Goal: Transaction & Acquisition: Purchase product/service

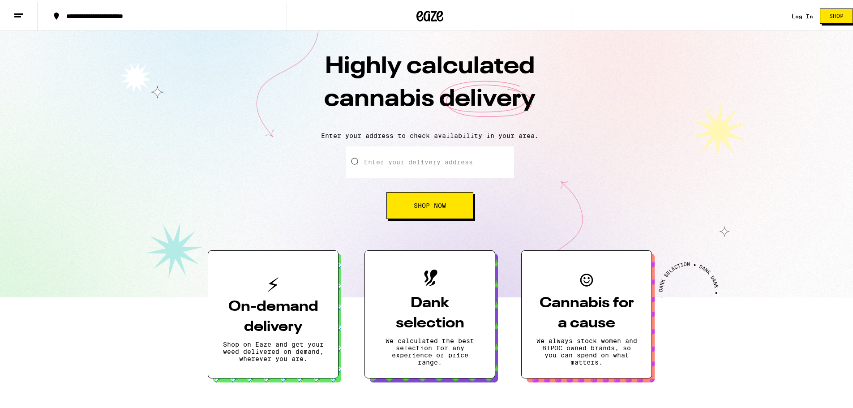
click at [405, 203] on button "Shop Now" at bounding box center [429, 203] width 87 height 27
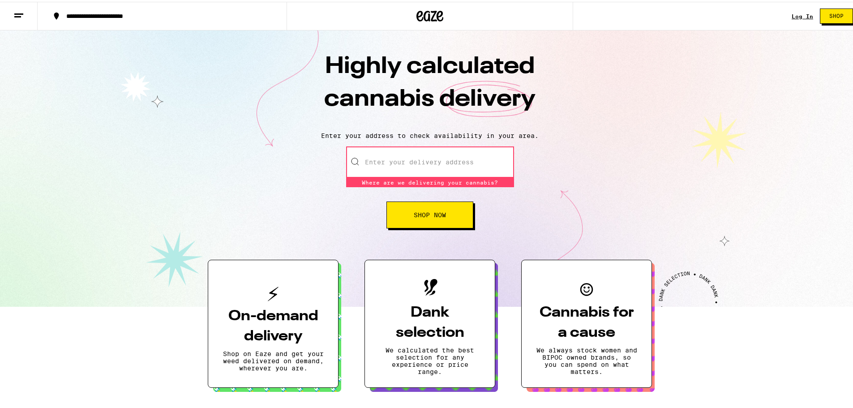
click at [465, 209] on button "Shop Now" at bounding box center [429, 213] width 87 height 27
click at [460, 167] on input "Enter your delivery address" at bounding box center [430, 160] width 168 height 31
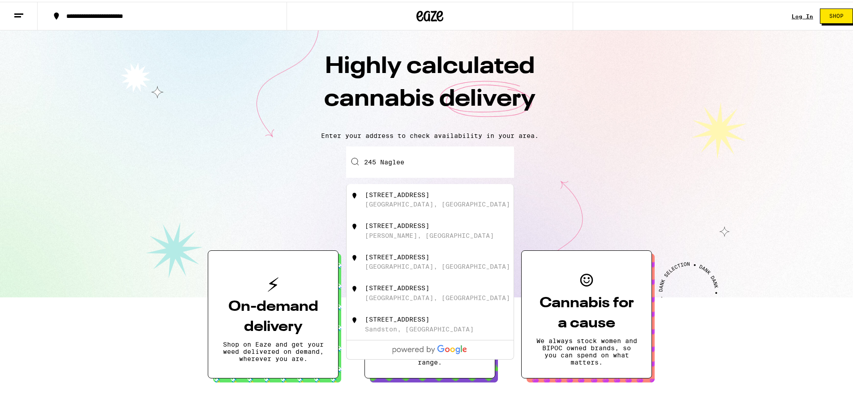
click at [411, 197] on div "[STREET_ADDRESS]" at bounding box center [397, 192] width 64 height 7
type input "[STREET_ADDRESS]"
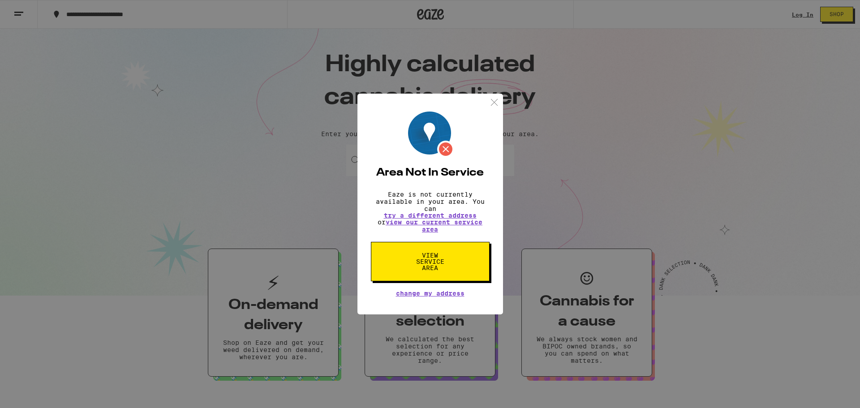
click at [498, 99] on img at bounding box center [493, 102] width 11 height 11
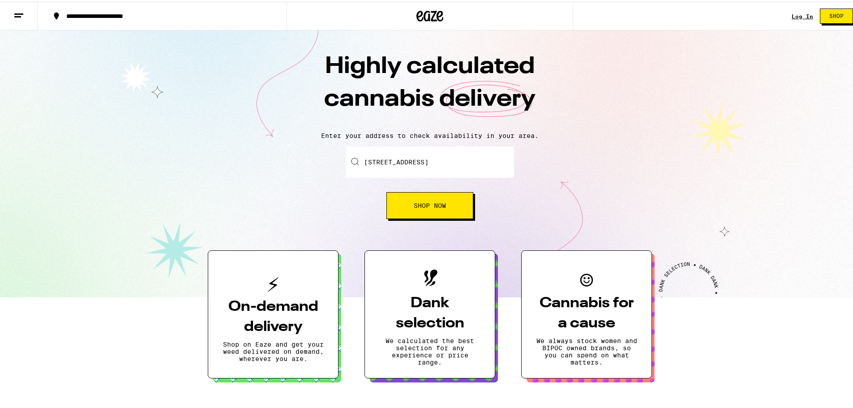
click at [444, 194] on button "Shop Now" at bounding box center [429, 203] width 87 height 27
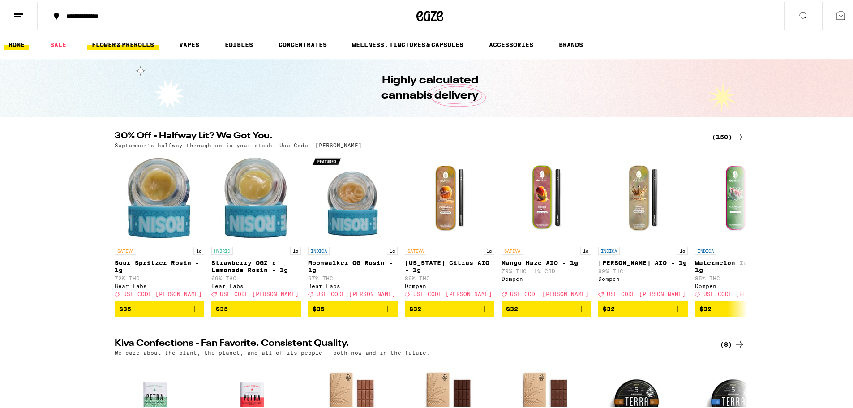
click at [154, 47] on link "FLOWER & PREROLLS" at bounding box center [122, 43] width 71 height 11
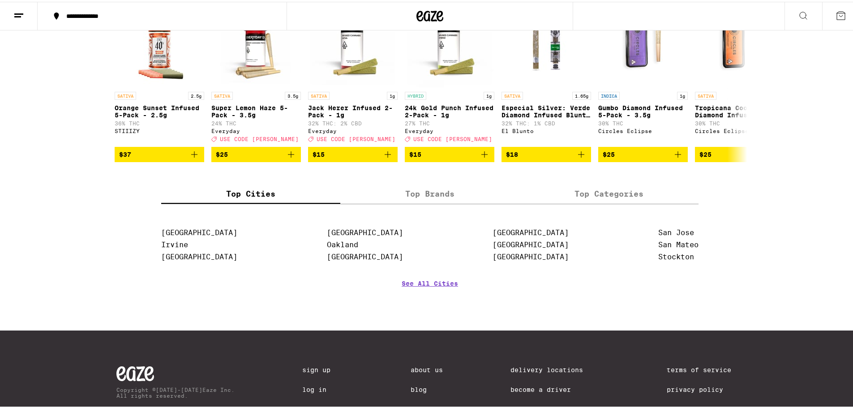
scroll to position [761, 0]
